Goal: Use online tool/utility

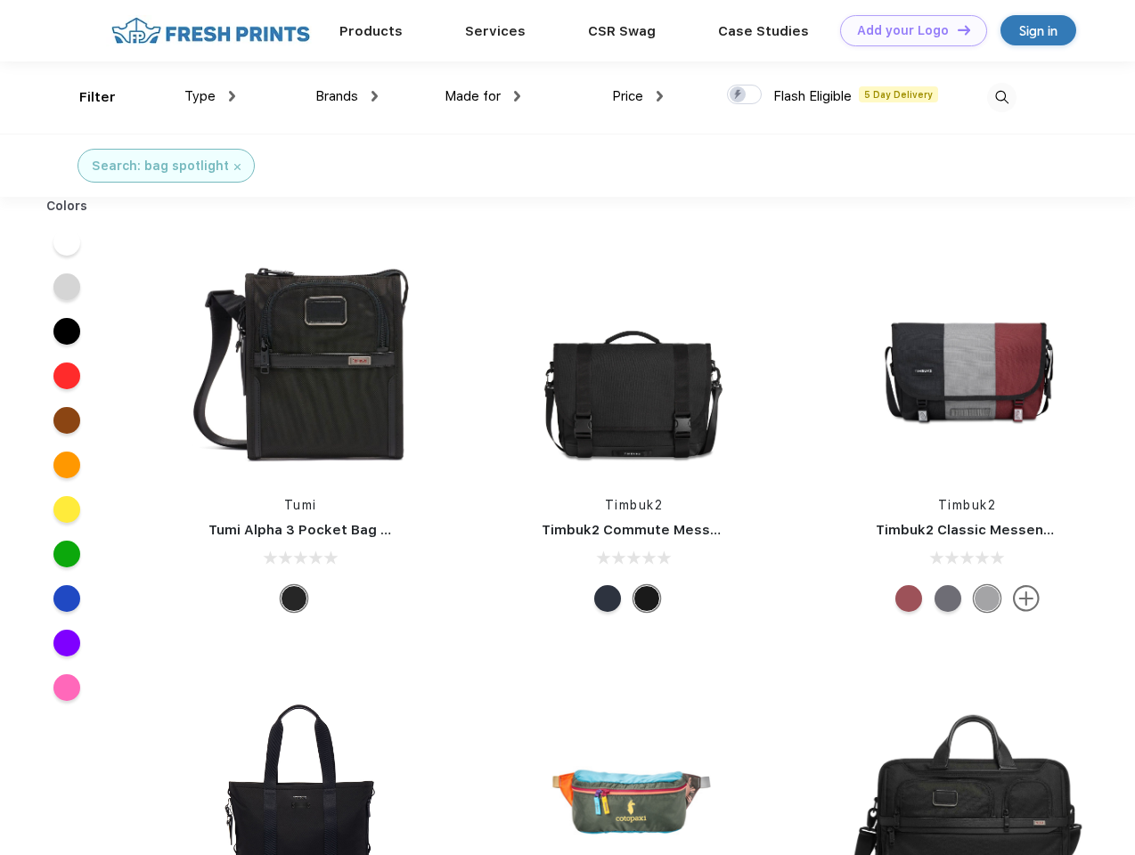
scroll to position [1, 0]
click at [907, 30] on link "Add your Logo Design Tool" at bounding box center [913, 30] width 147 height 31
click at [0, 0] on div "Design Tool" at bounding box center [0, 0] width 0 height 0
click at [956, 29] on link "Add your Logo Design Tool" at bounding box center [913, 30] width 147 height 31
click at [86, 97] on div "Filter" at bounding box center [97, 97] width 37 height 20
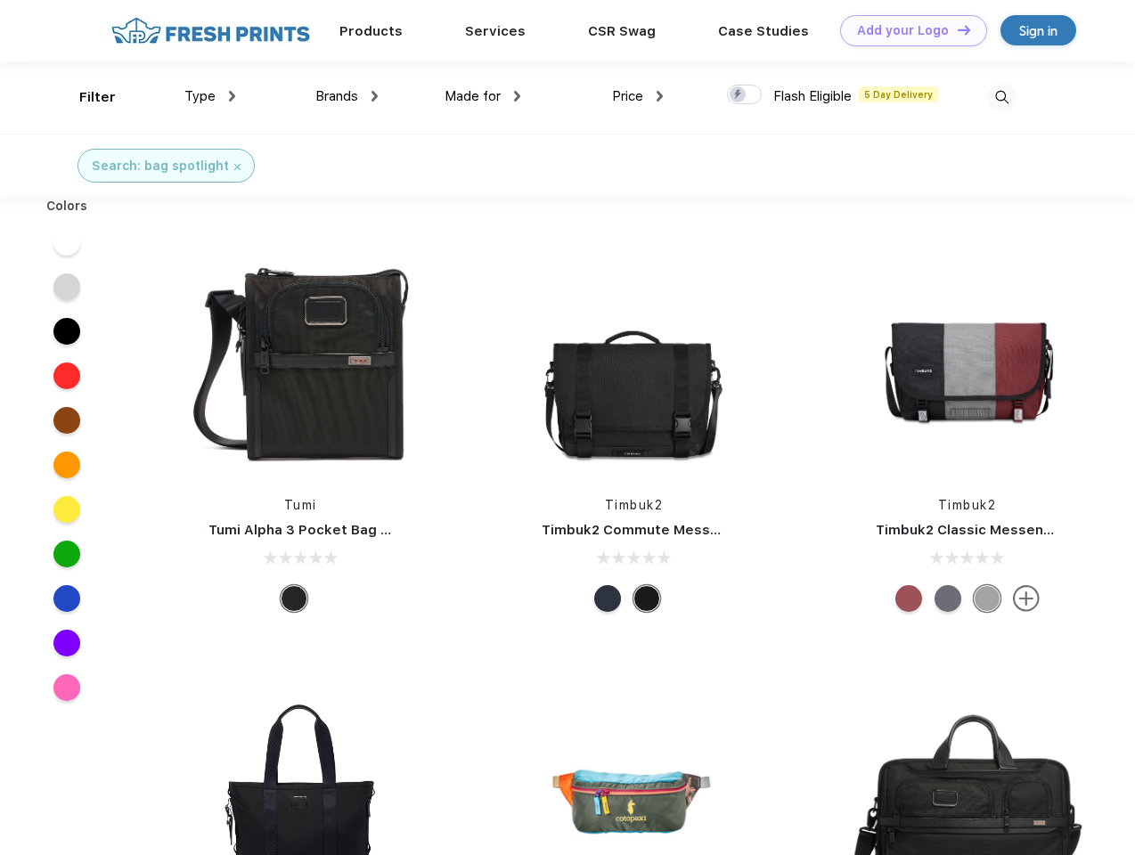
click at [210, 96] on span "Type" at bounding box center [199, 96] width 31 height 16
click at [347, 96] on span "Brands" at bounding box center [336, 96] width 43 height 16
click at [483, 96] on span "Made for" at bounding box center [473, 96] width 56 height 16
click at [638, 96] on span "Price" at bounding box center [627, 96] width 31 height 16
click at [745, 95] on div at bounding box center [744, 95] width 35 height 20
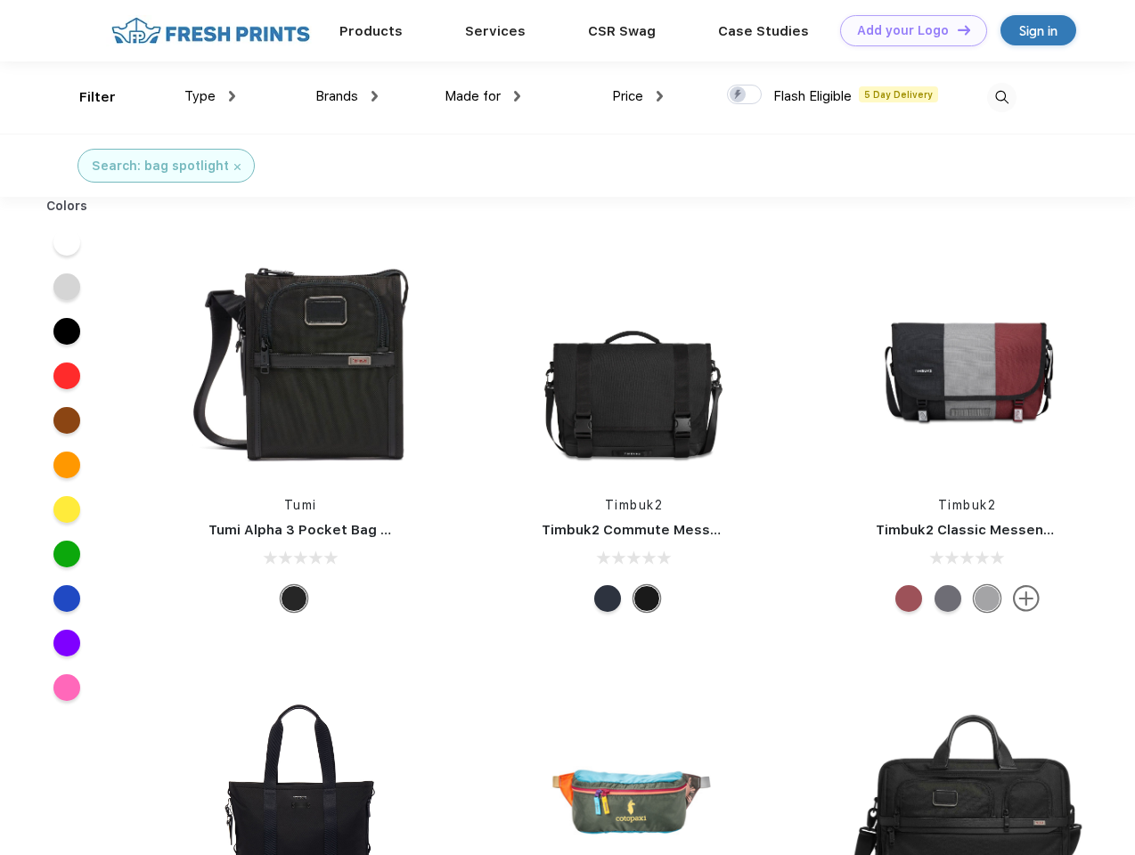
click at [739, 95] on input "checkbox" at bounding box center [733, 90] width 12 height 12
click at [1002, 97] on img at bounding box center [1001, 97] width 29 height 29
